Goal: Find specific page/section: Find specific page/section

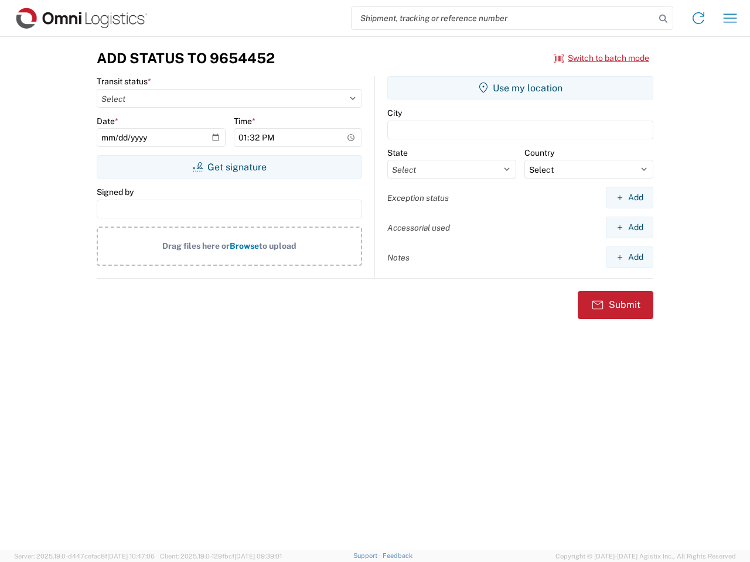
click at [503, 18] on input "search" at bounding box center [502, 18] width 303 height 22
click at [663, 19] on icon at bounding box center [663, 19] width 16 height 16
click at [698, 18] on icon at bounding box center [698, 18] width 19 height 19
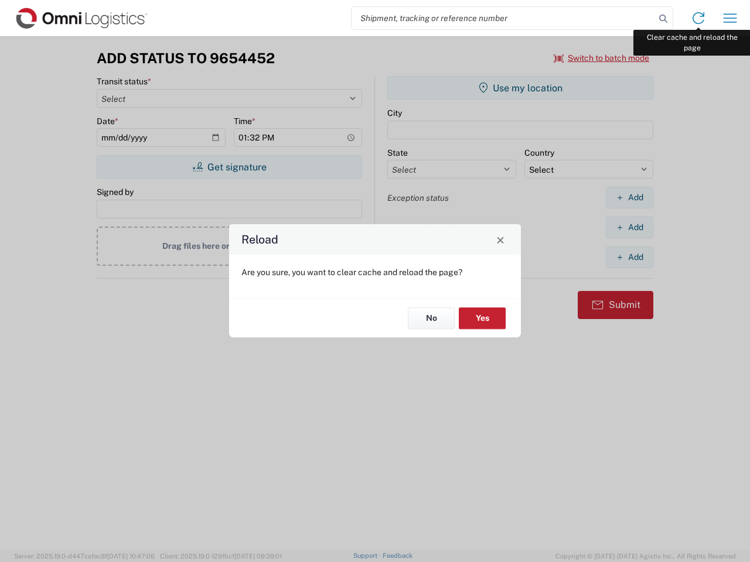
click at [730, 18] on div "Reload Are you sure, you want to clear cache and reload the page? No Yes" at bounding box center [375, 281] width 750 height 562
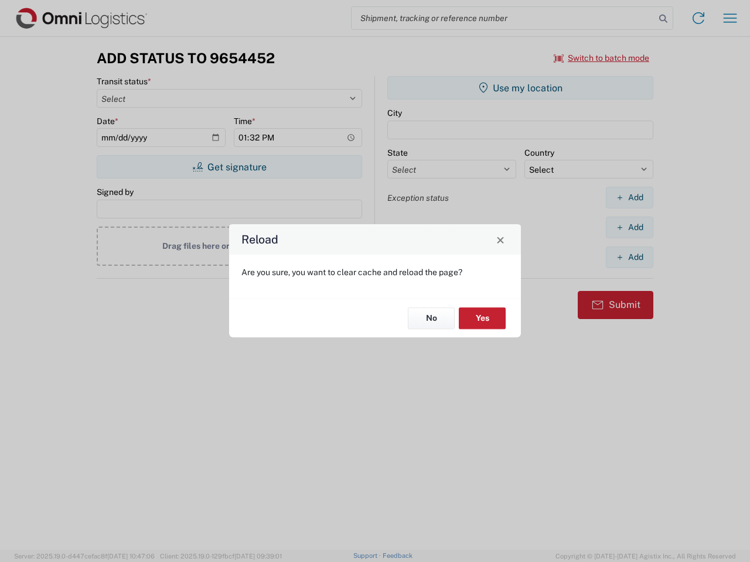
click at [601, 58] on div "Reload Are you sure, you want to clear cache and reload the page? No Yes" at bounding box center [375, 281] width 750 height 562
click at [229, 167] on div "Reload Are you sure, you want to clear cache and reload the page? No Yes" at bounding box center [375, 281] width 750 height 562
click at [520, 88] on div "Reload Are you sure, you want to clear cache and reload the page? No Yes" at bounding box center [375, 281] width 750 height 562
click at [629, 197] on div "Reload Are you sure, you want to clear cache and reload the page? No Yes" at bounding box center [375, 281] width 750 height 562
click at [629, 227] on div "Reload Are you sure, you want to clear cache and reload the page? No Yes" at bounding box center [375, 281] width 750 height 562
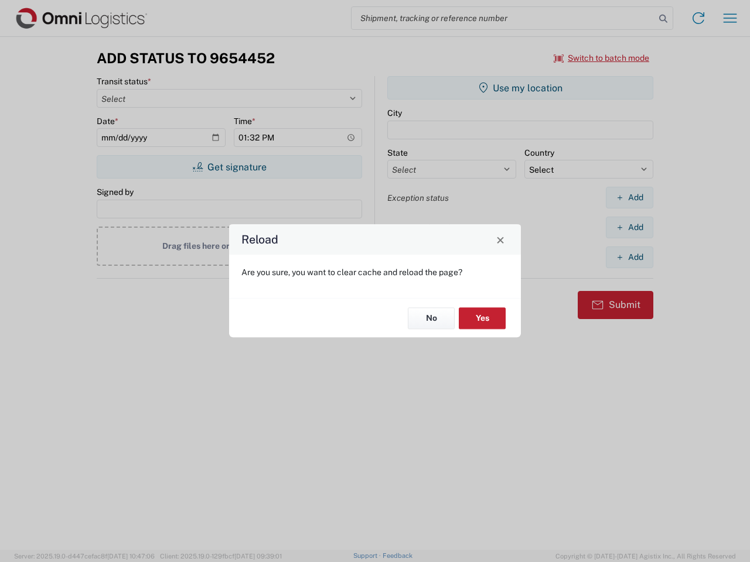
click at [629, 257] on div "Reload Are you sure, you want to clear cache and reload the page? No Yes" at bounding box center [375, 281] width 750 height 562
